Goal: Transaction & Acquisition: Purchase product/service

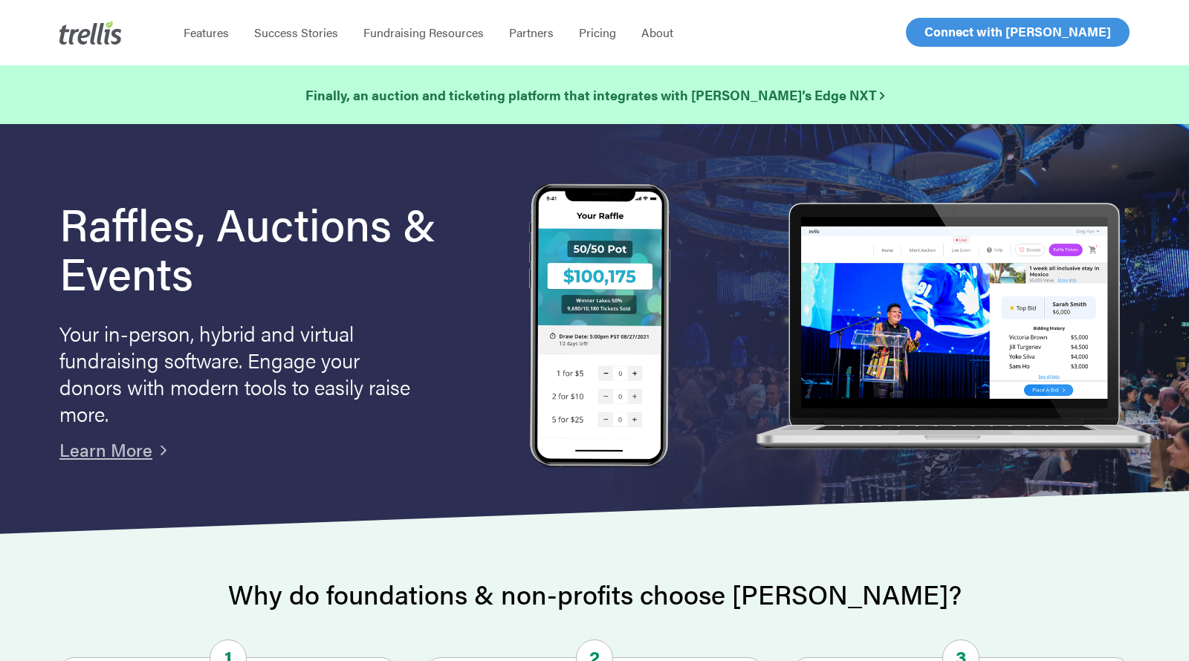
click at [947, 34] on span "Log In" at bounding box center [942, 32] width 36 height 18
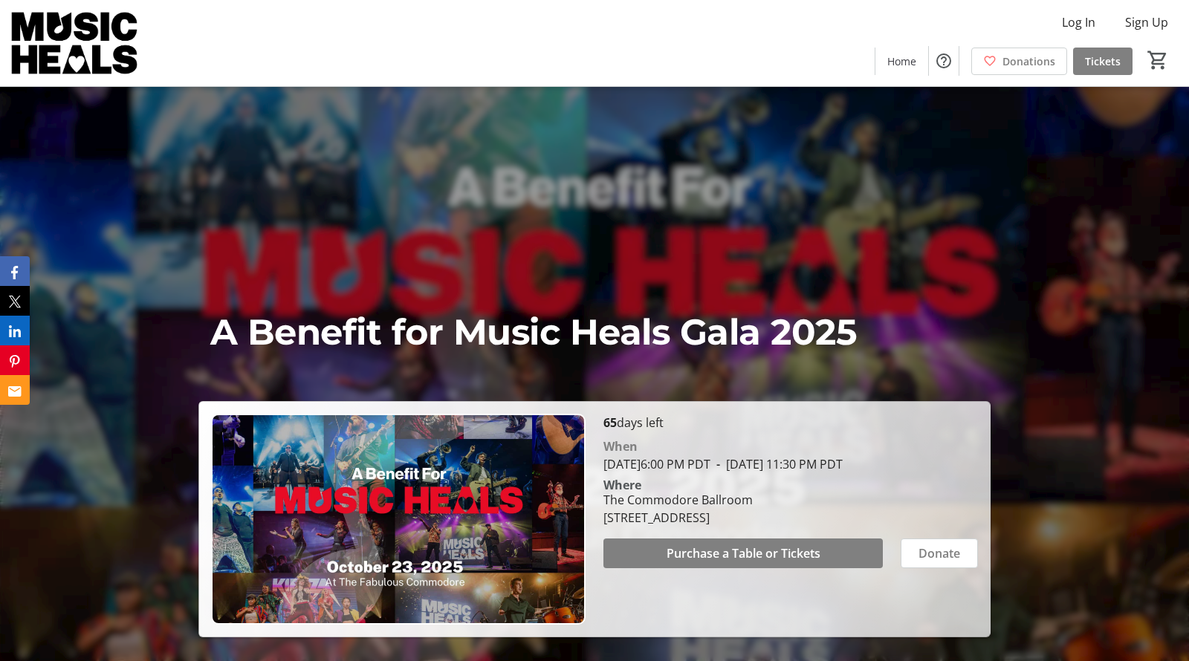
scroll to position [1, 0]
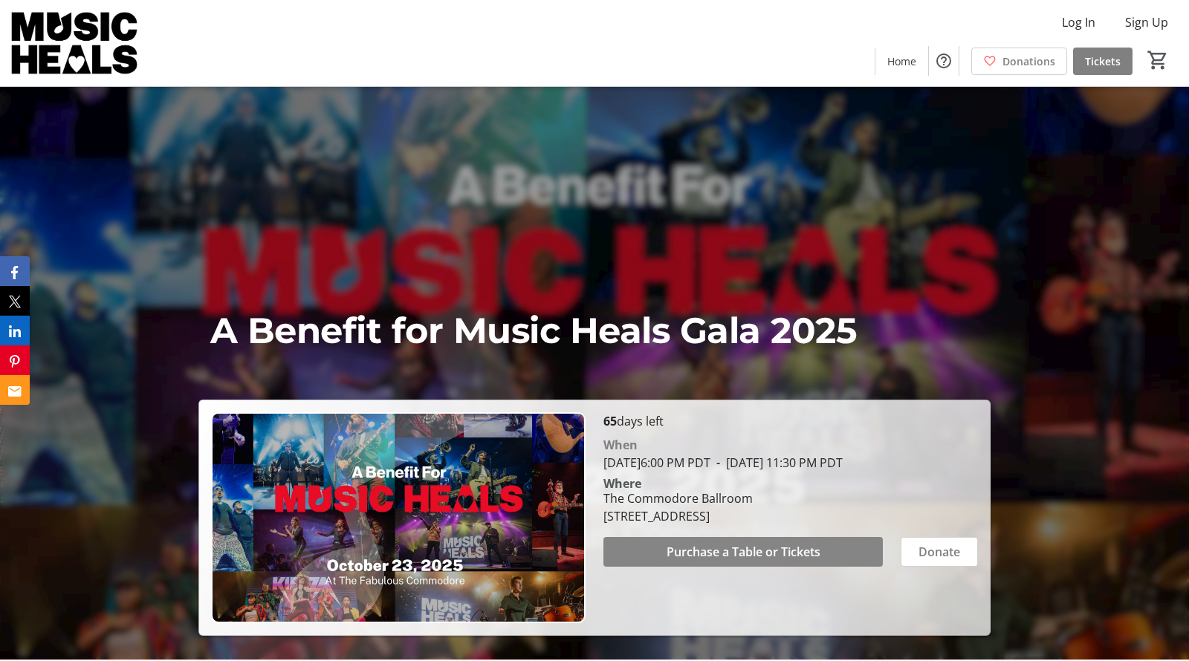
click at [732, 552] on span "Purchase a Table or Tickets" at bounding box center [744, 552] width 154 height 18
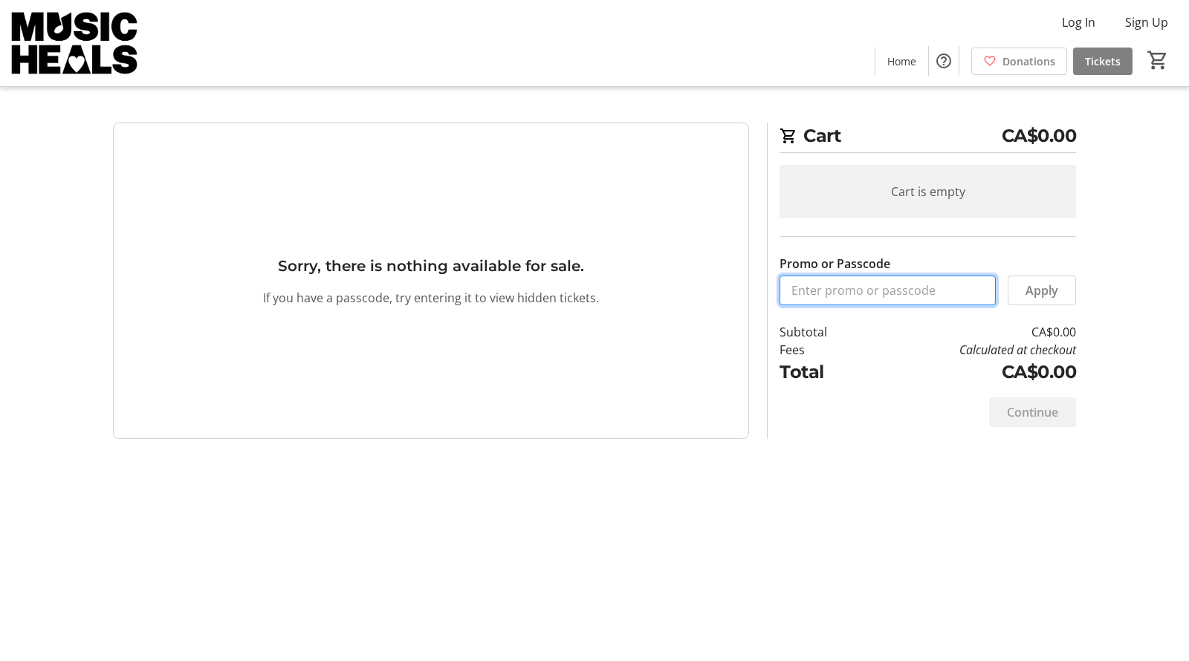
click at [807, 304] on input "Promo or Passcode" at bounding box center [888, 291] width 216 height 30
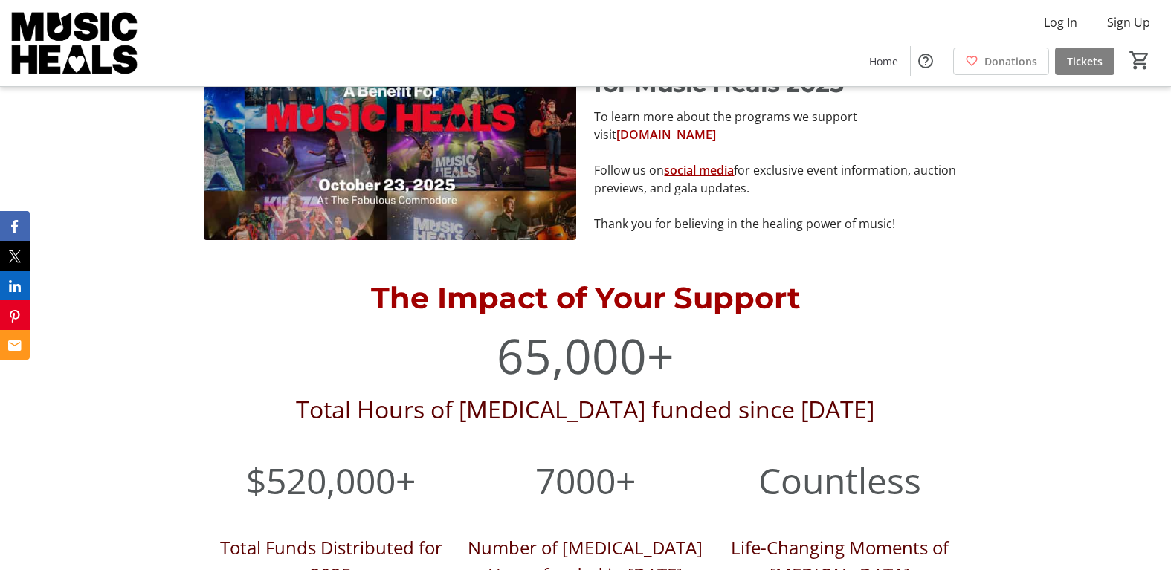
scroll to position [563, 0]
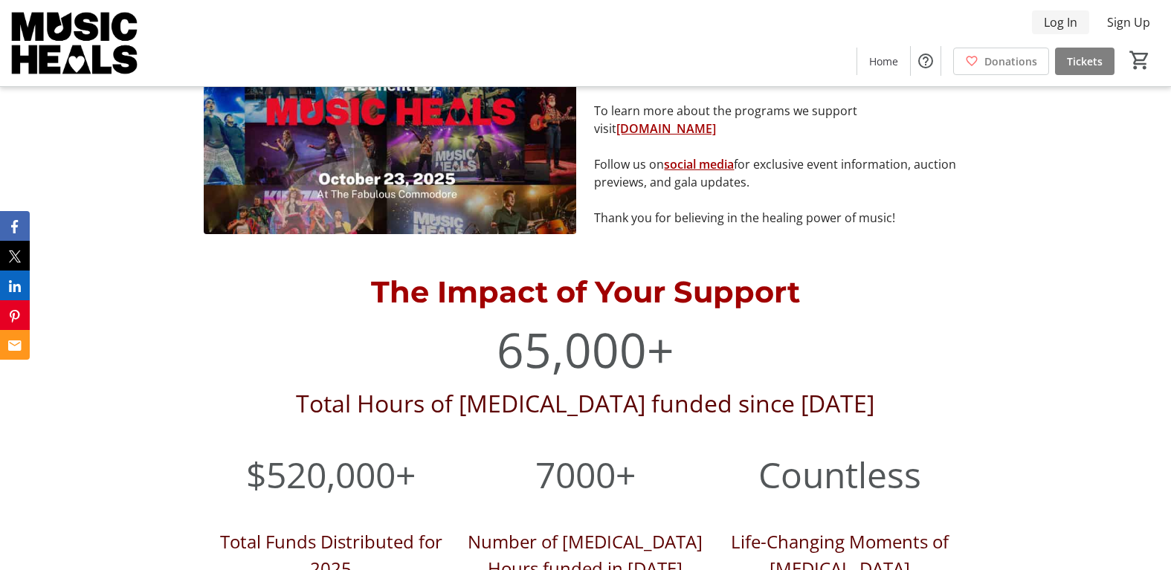
click at [1061, 17] on span "Log In" at bounding box center [1059, 22] width 33 height 18
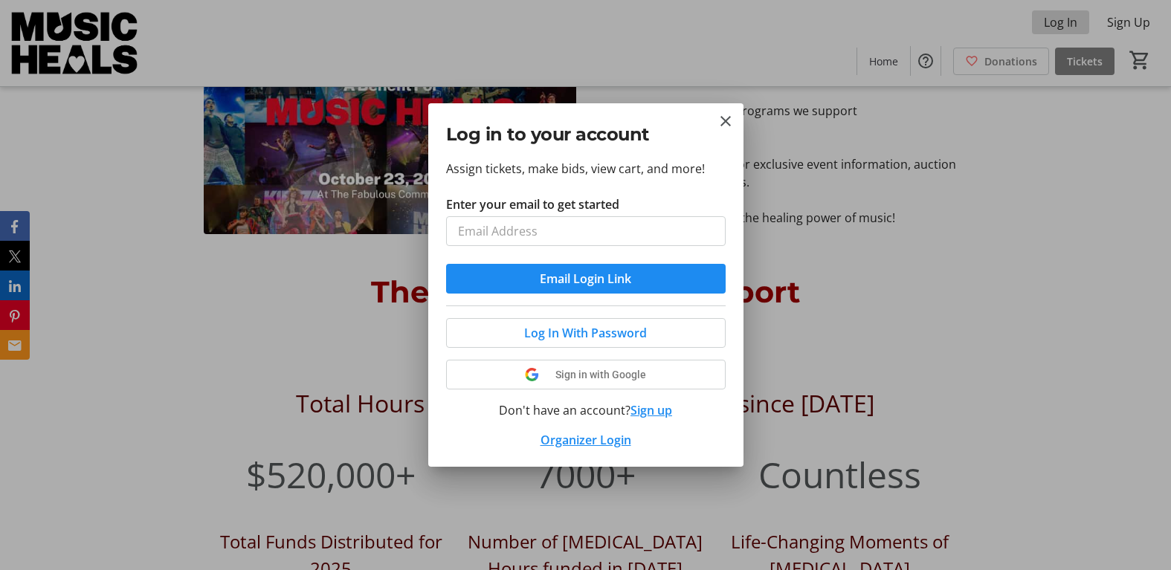
scroll to position [0, 0]
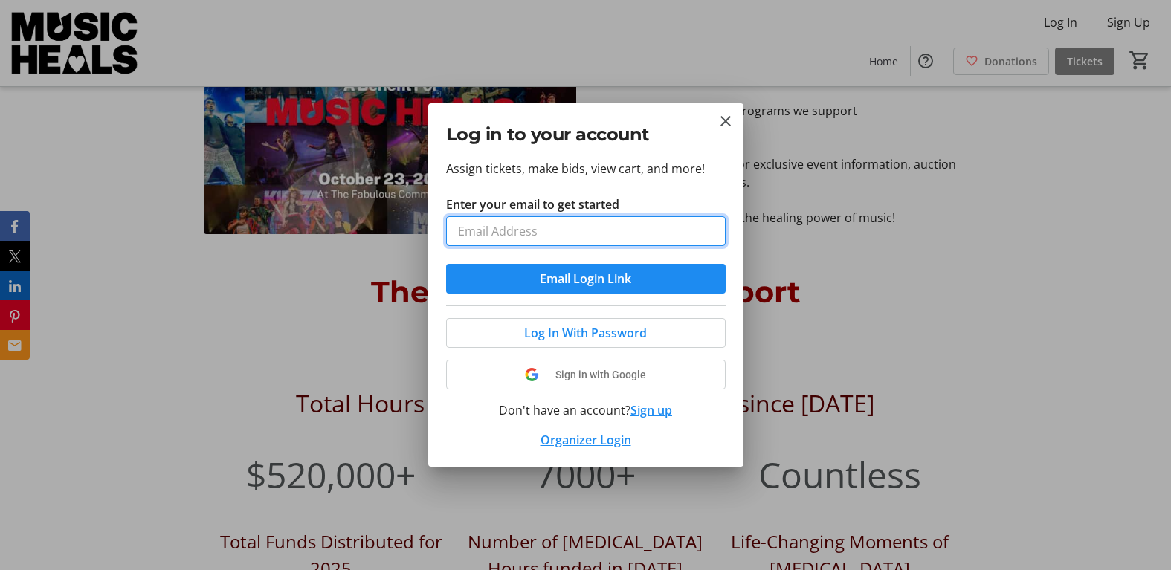
click at [588, 241] on input "Enter your email to get started" at bounding box center [585, 231] width 279 height 30
type input "biancastone83@hotmail.com"
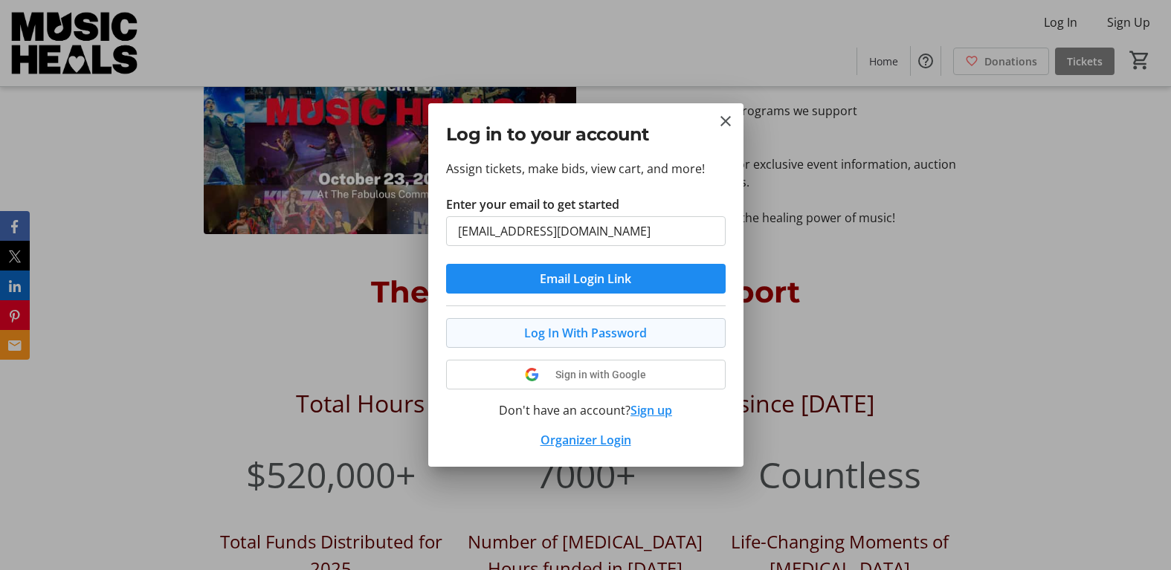
click at [539, 340] on span "Log In With Password" at bounding box center [585, 333] width 123 height 18
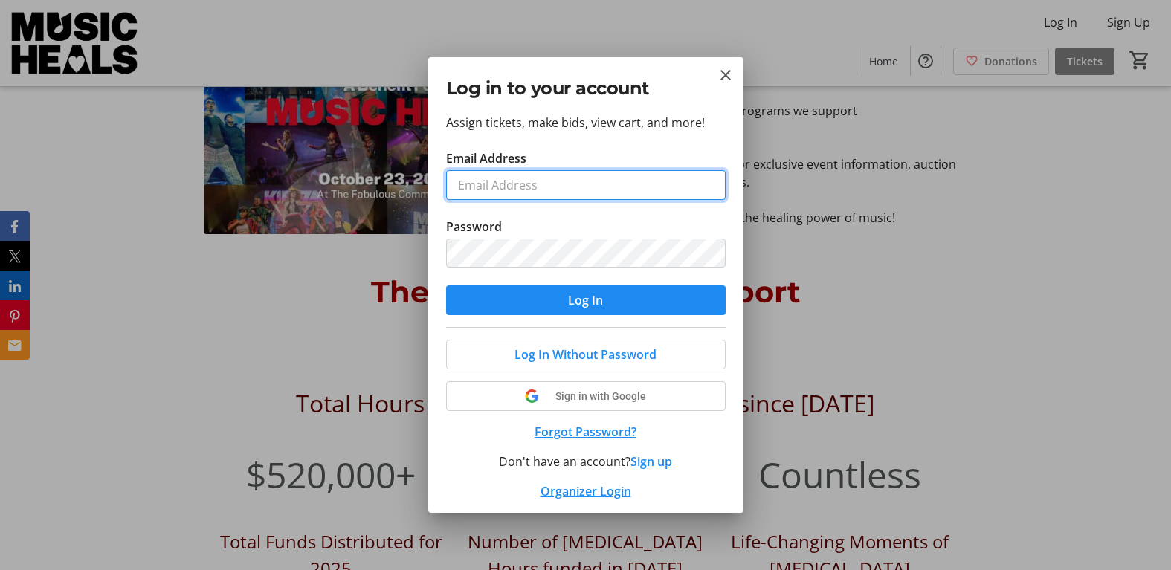
click at [566, 186] on input "Email Address" at bounding box center [585, 185] width 279 height 30
type input "biancastone83@hotmail.com"
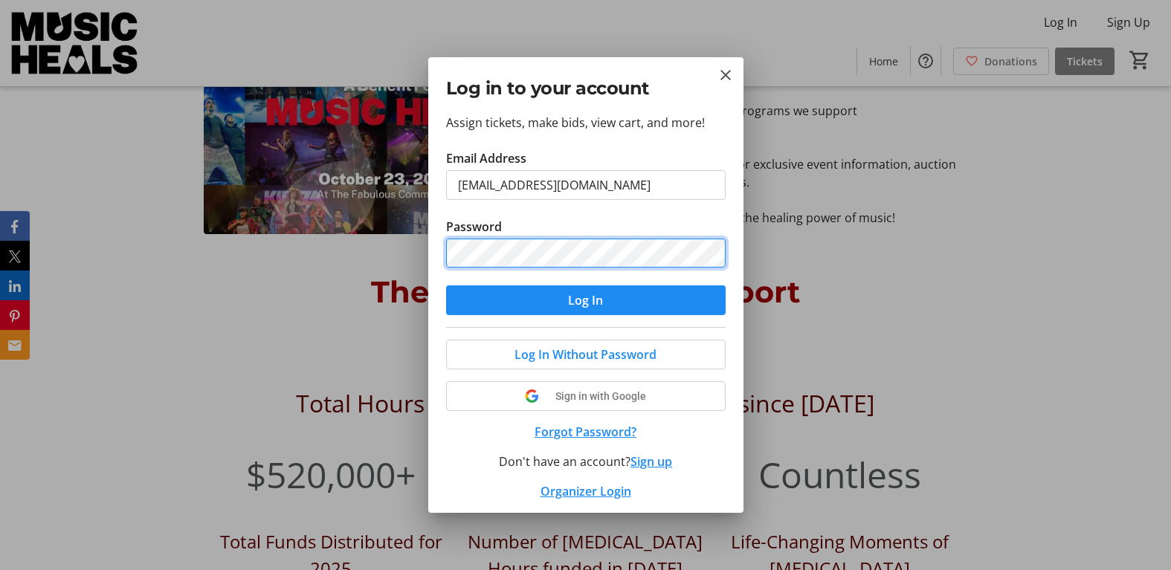
click at [446, 285] on button "Log In" at bounding box center [585, 300] width 279 height 30
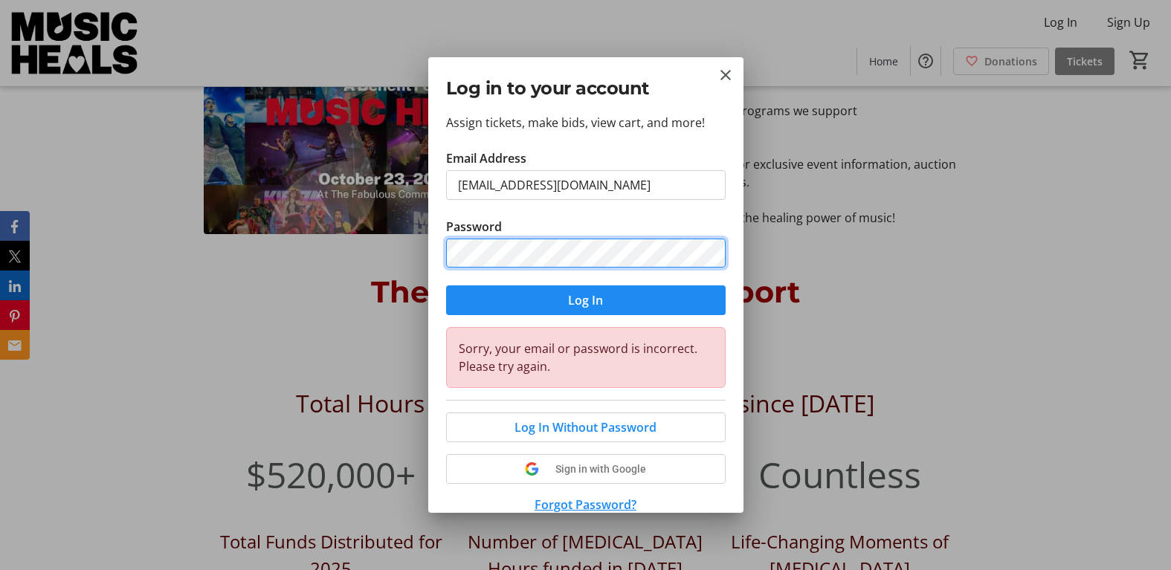
click at [446, 285] on button "Log In" at bounding box center [585, 300] width 279 height 30
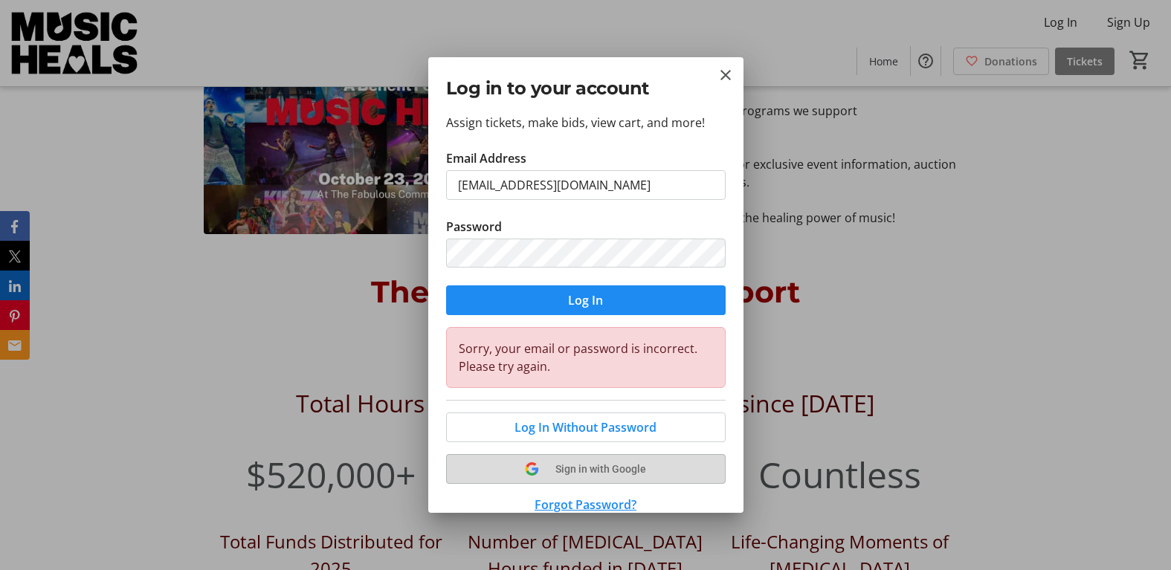
click at [548, 472] on tr-shared-ui-google-sign-in-button-content "Sign in with Google" at bounding box center [586, 469] width 244 height 18
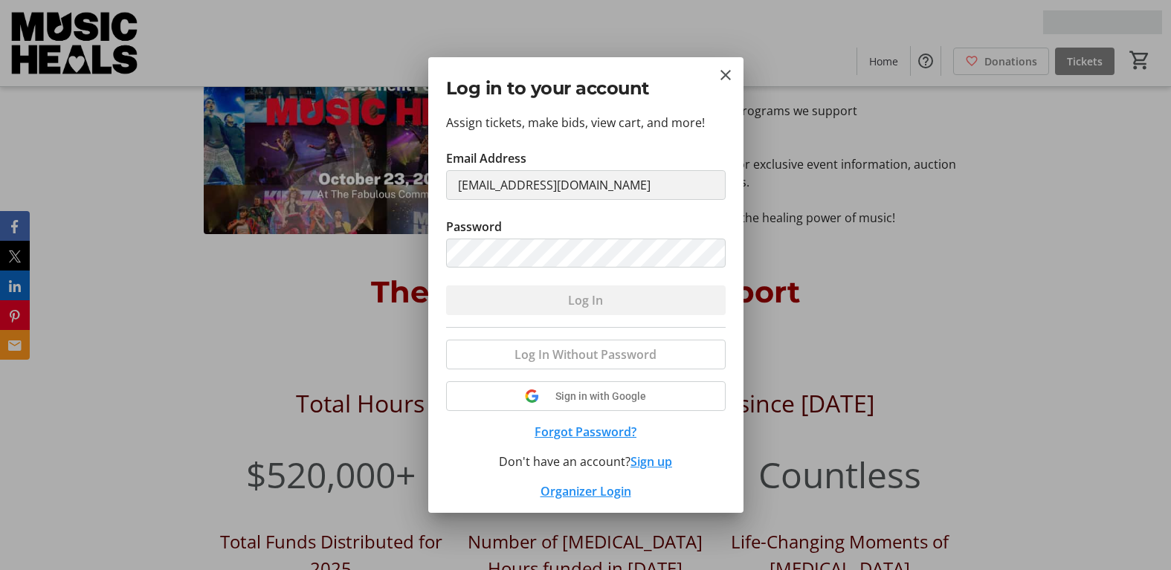
scroll to position [563, 0]
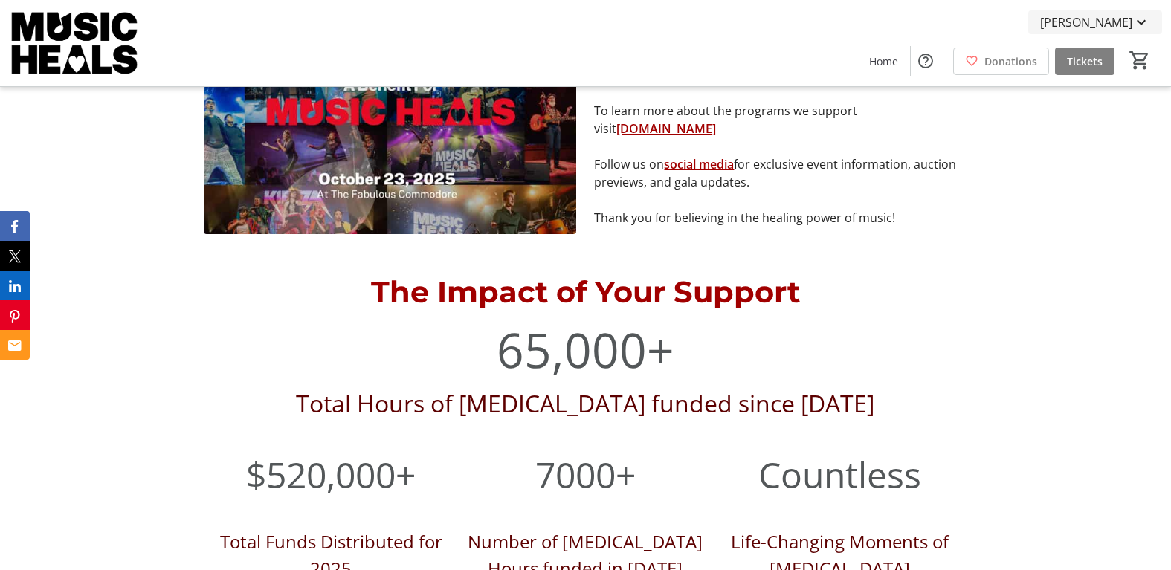
click at [1086, 23] on span "[PERSON_NAME]" at bounding box center [1086, 22] width 92 height 18
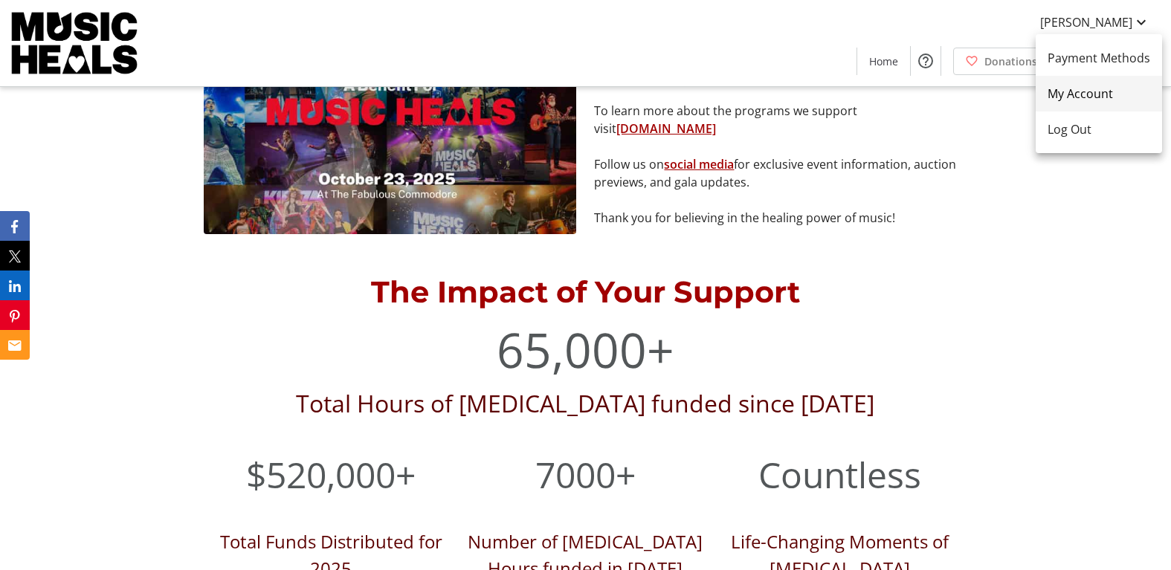
click at [1075, 105] on link "My Account" at bounding box center [1098, 94] width 126 height 36
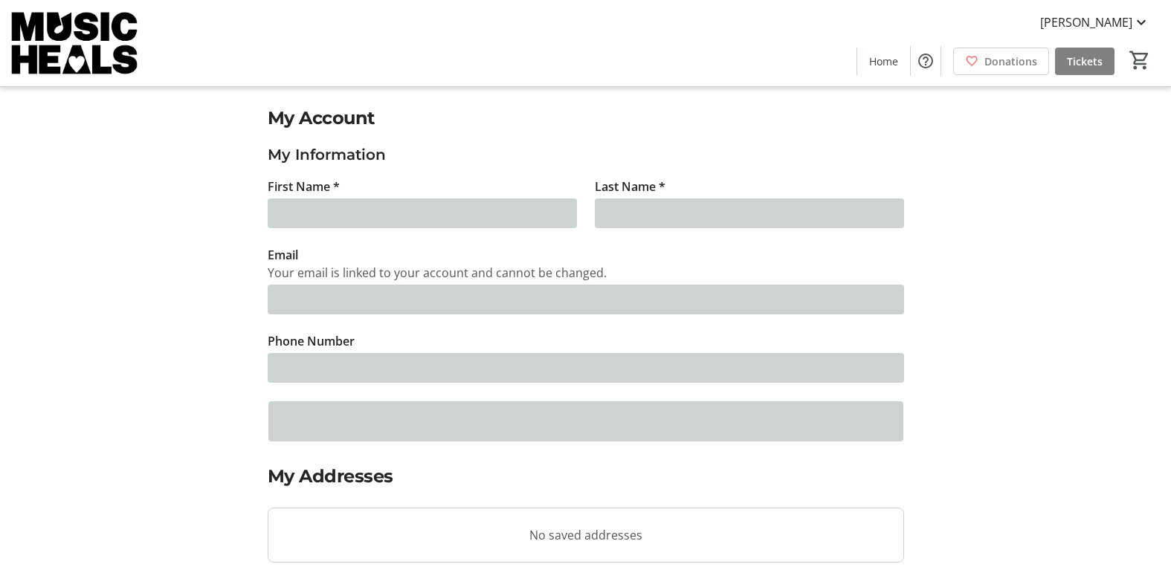
type input "Bianca"
type input "Stone"
type input "accounting@musicheals.ca"
type input "(778) 882-5870"
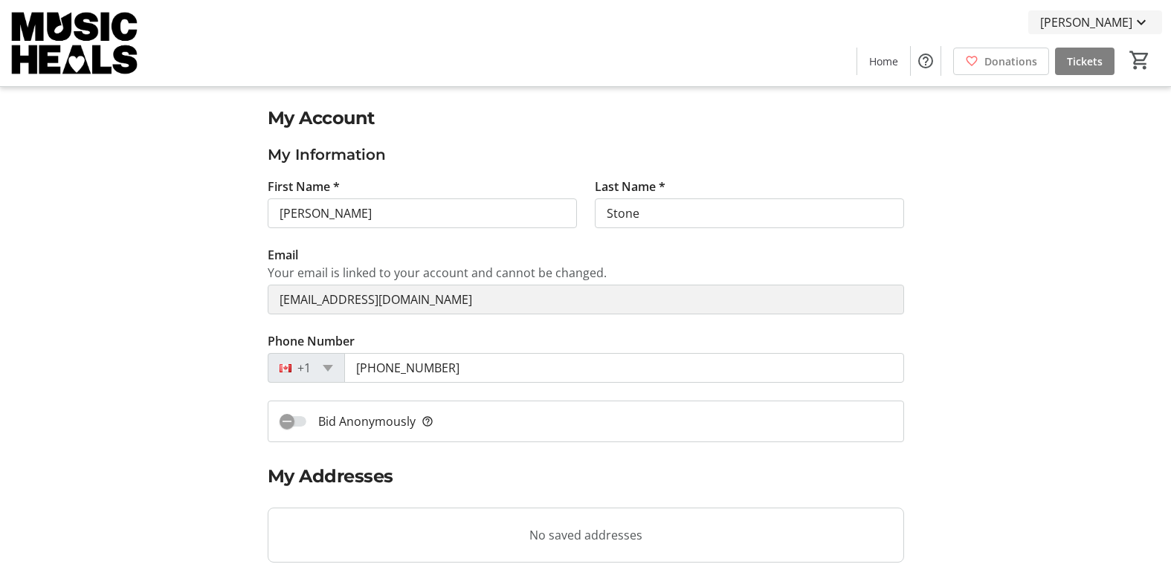
click at [1101, 22] on span "[PERSON_NAME]" at bounding box center [1086, 22] width 92 height 18
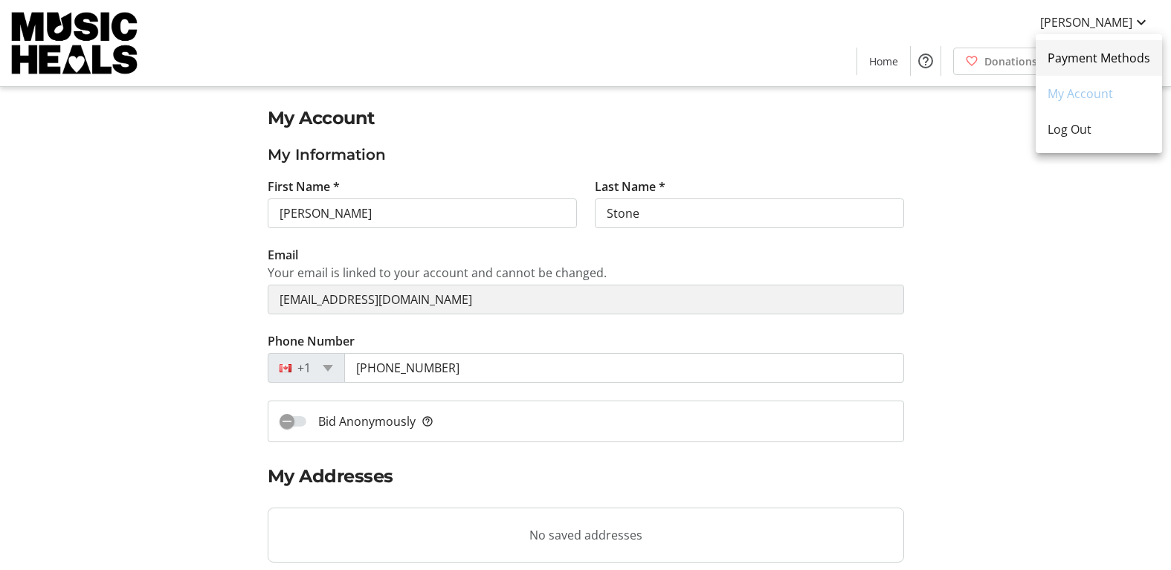
click at [1071, 59] on span "Payment Methods" at bounding box center [1098, 58] width 103 height 18
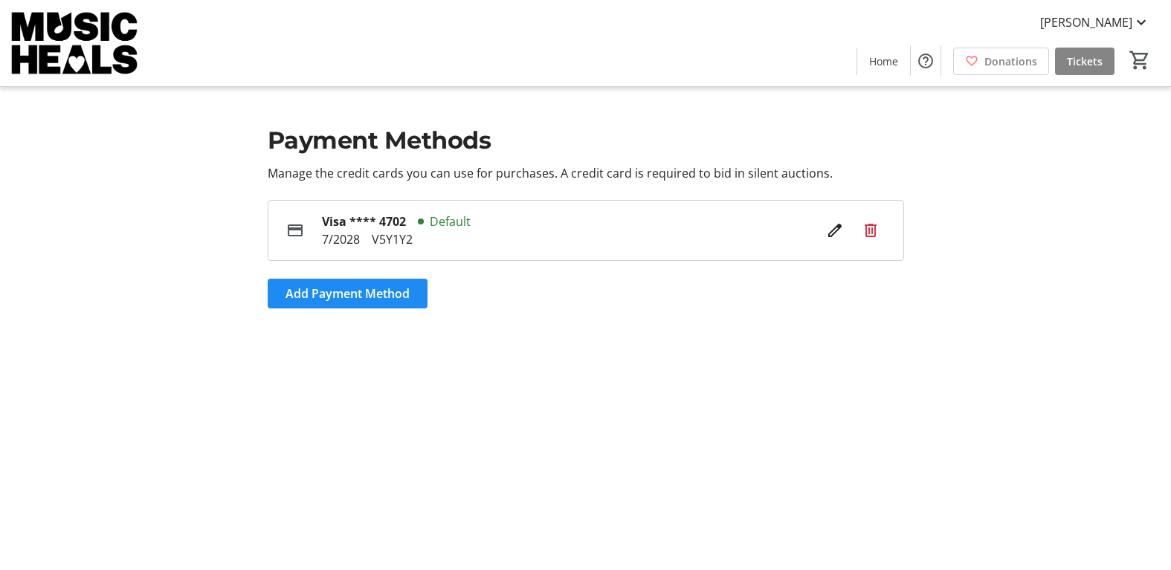
click at [1084, 65] on span "Tickets" at bounding box center [1084, 62] width 36 height 16
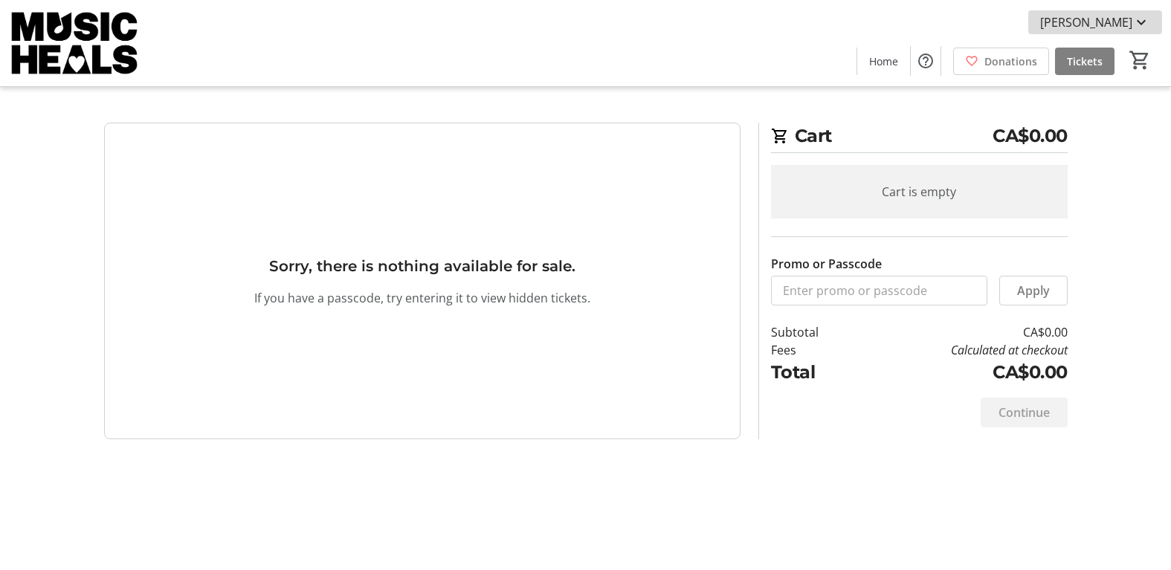
click at [1125, 19] on span "[PERSON_NAME]" at bounding box center [1086, 22] width 92 height 18
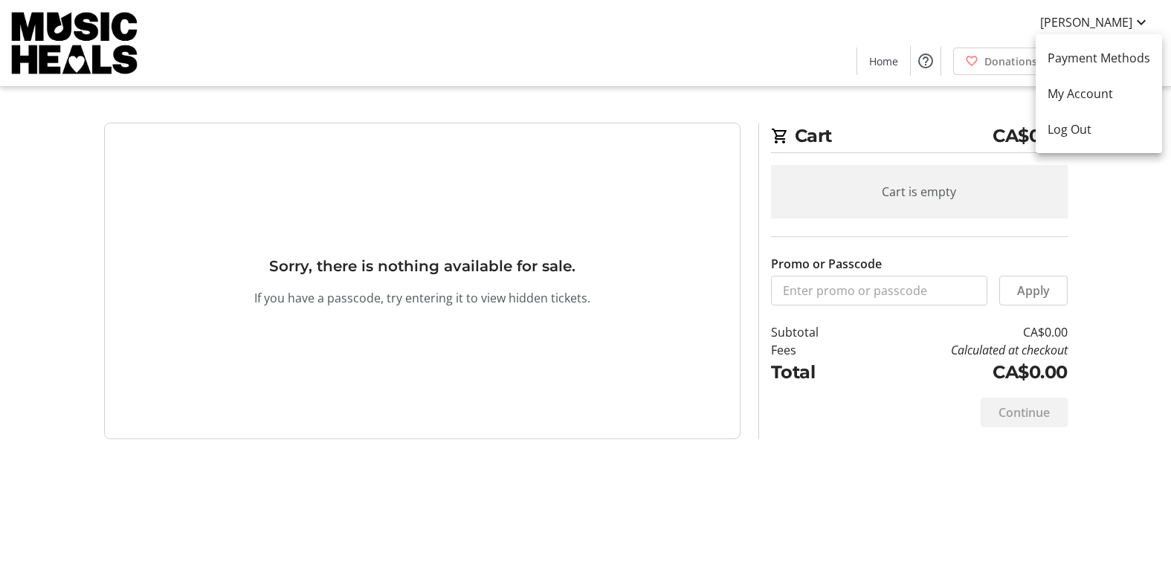
click at [875, 65] on div at bounding box center [585, 285] width 1171 height 570
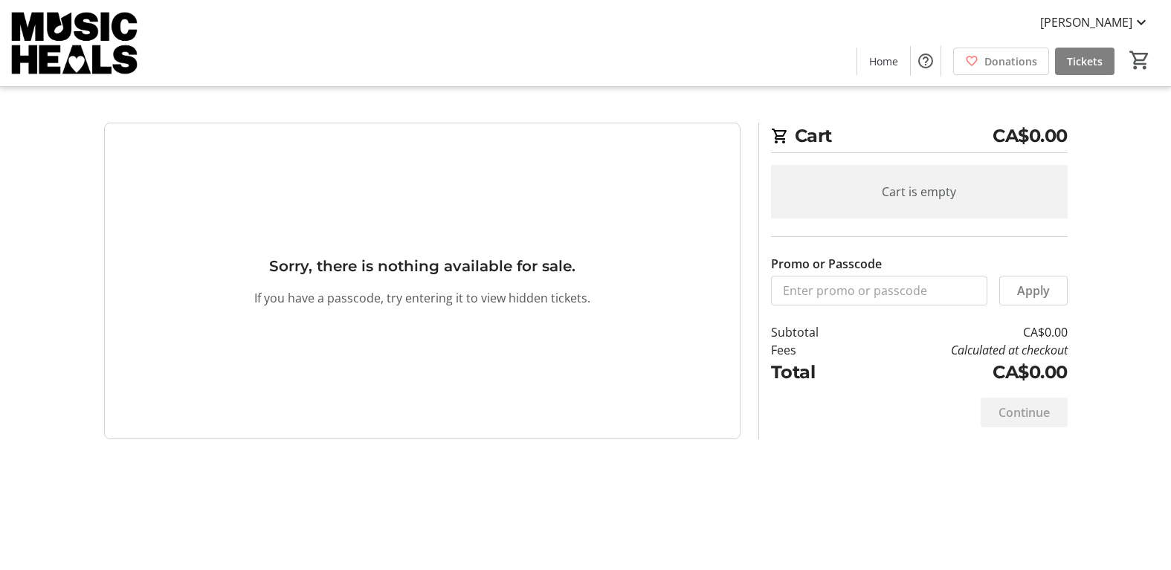
click at [875, 65] on span "Home" at bounding box center [883, 62] width 29 height 16
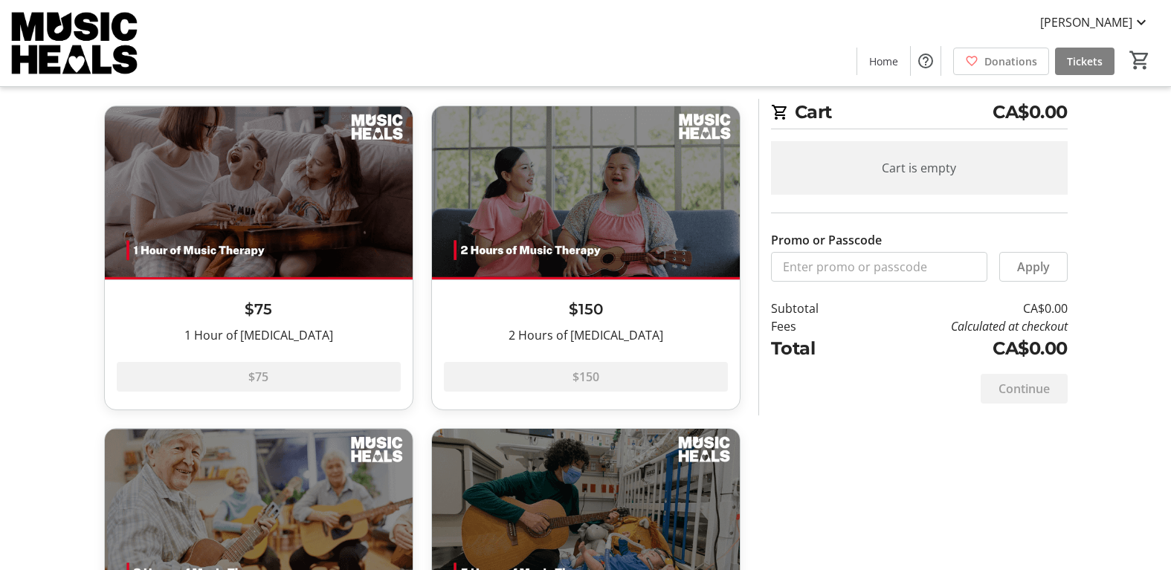
scroll to position [59, 0]
